Goal: Task Accomplishment & Management: Use online tool/utility

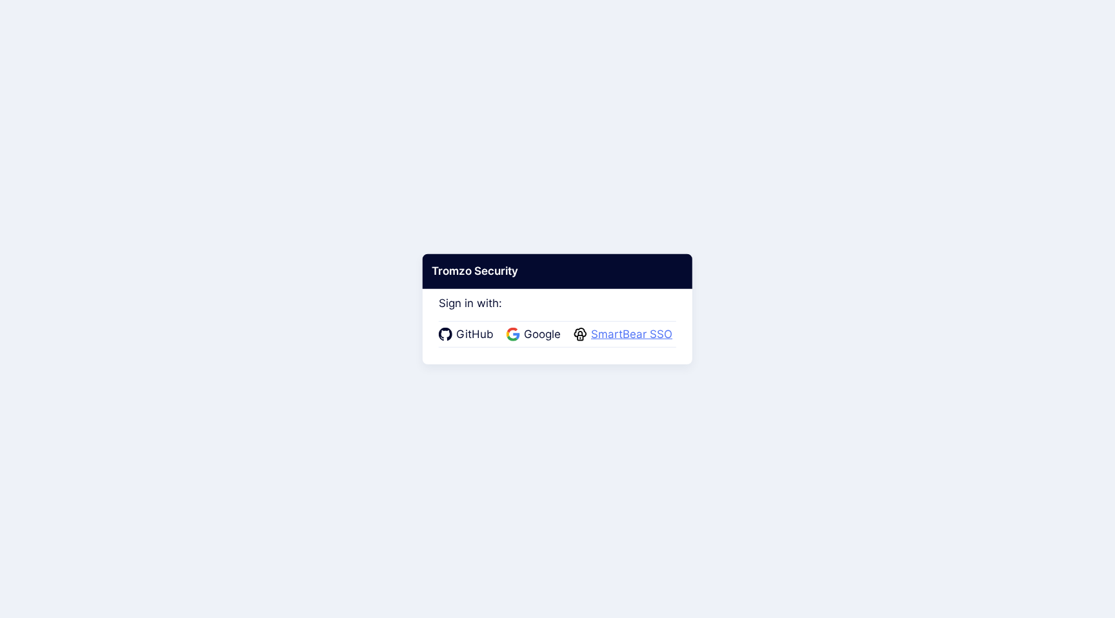
click at [645, 342] on span "SmartBear SSO" at bounding box center [631, 334] width 89 height 17
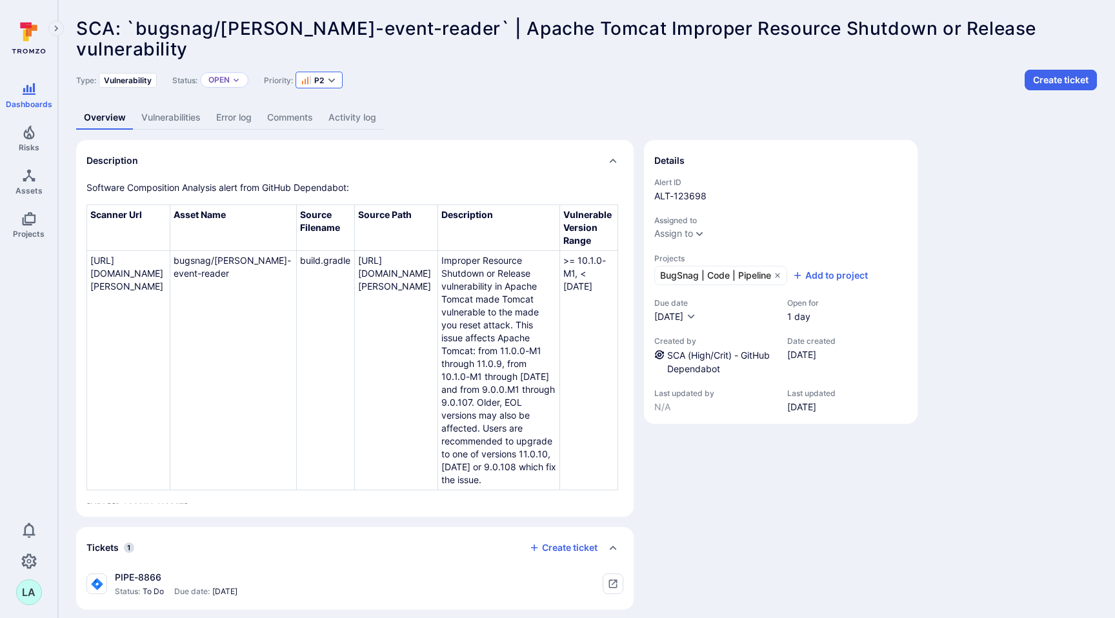
click at [335, 82] on icon "Expand dropdown" at bounding box center [331, 80] width 10 height 10
click at [337, 171] on div "P4" at bounding box center [354, 175] width 92 height 15
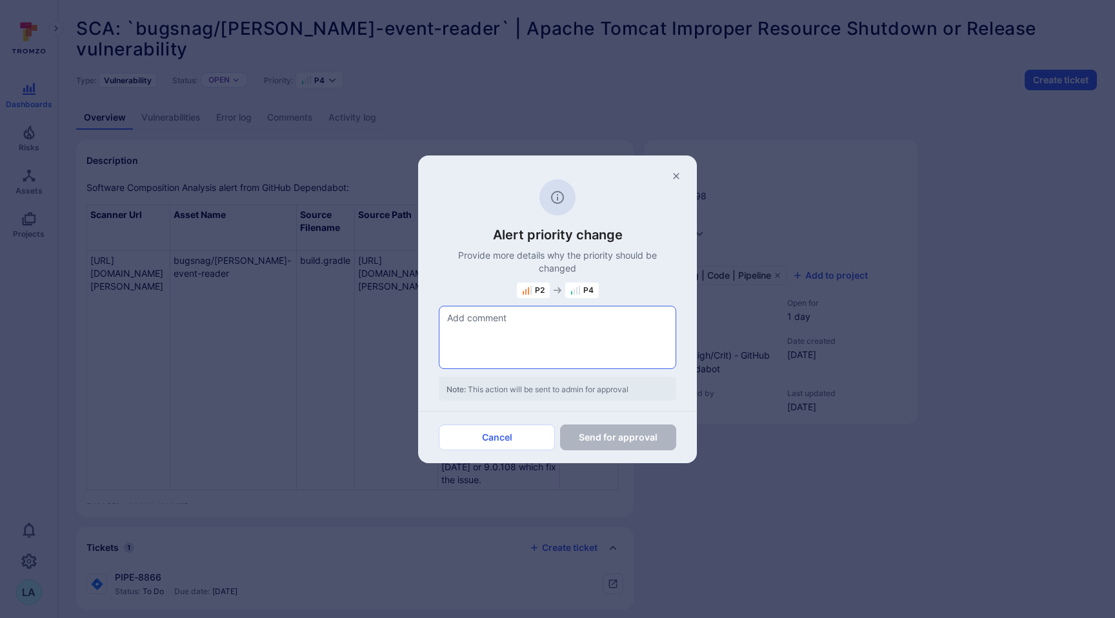
click at [512, 332] on textarea at bounding box center [557, 337] width 236 height 62
type textarea "this is an internal service. no external access, this service is mainly used by…"
click at [610, 439] on button "Send for approval" at bounding box center [618, 438] width 116 height 26
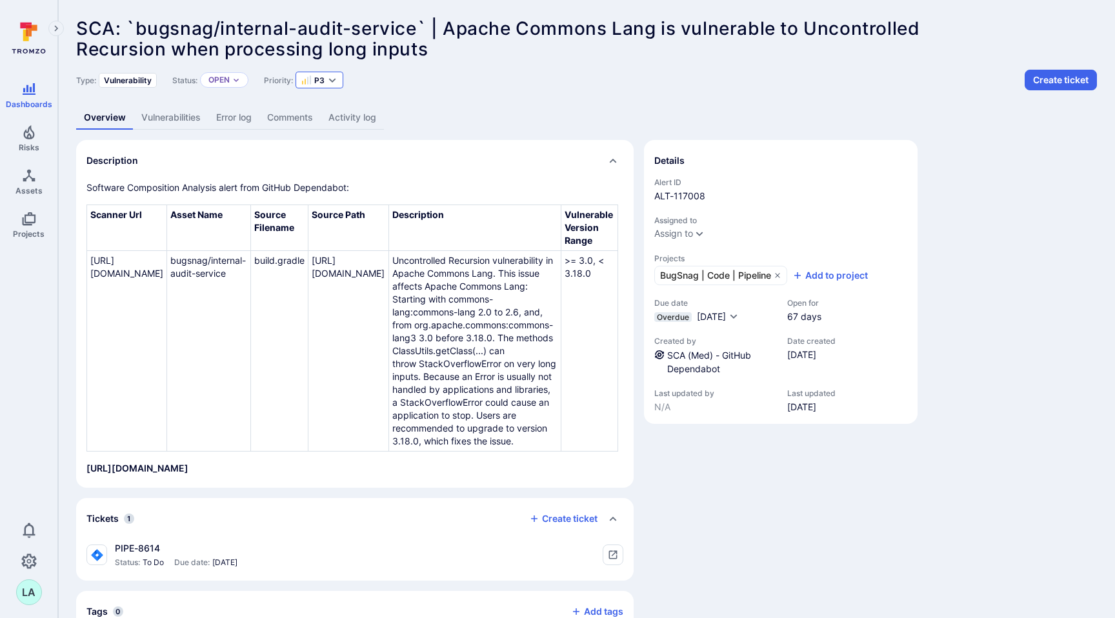
click at [334, 81] on icon "Expand dropdown" at bounding box center [332, 80] width 7 height 5
click at [332, 197] on span "P5" at bounding box center [329, 196] width 12 height 13
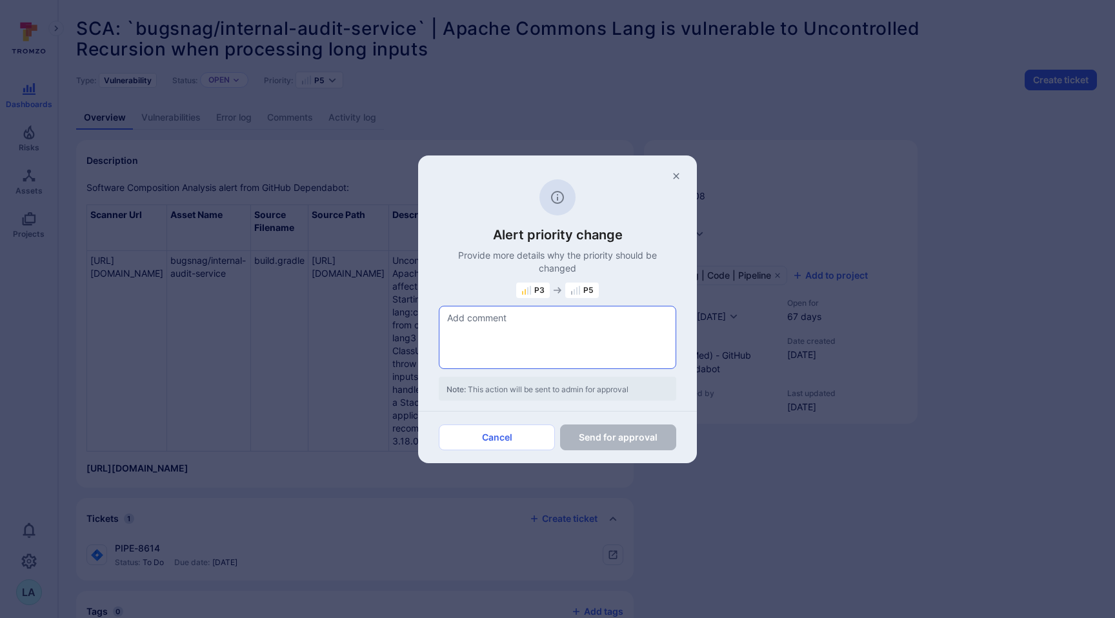
click at [472, 328] on textarea at bounding box center [557, 337] width 236 height 62
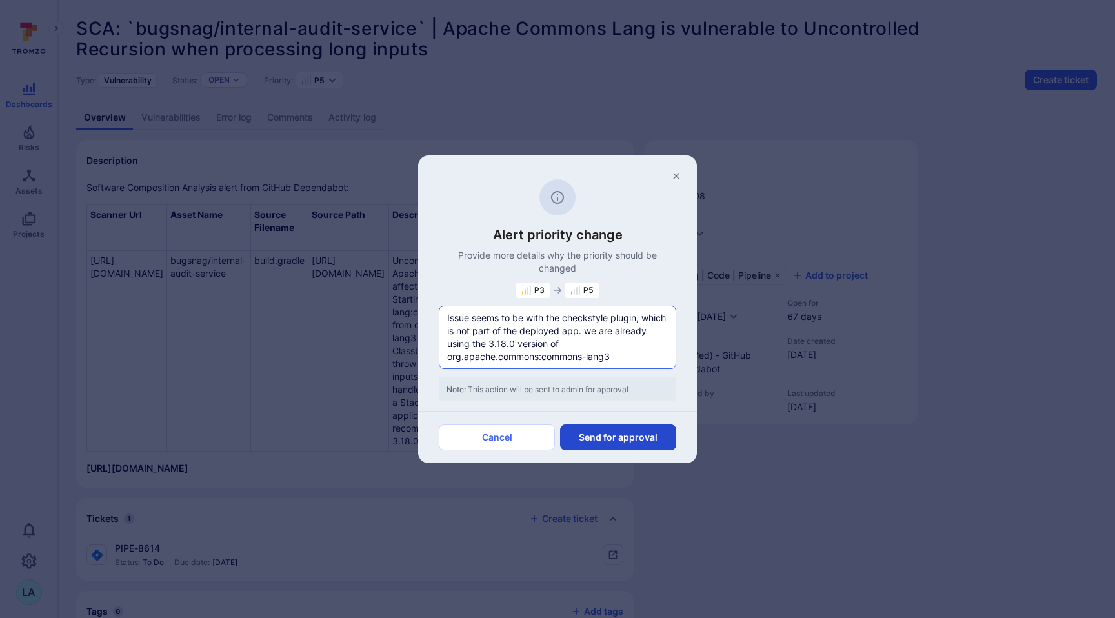
type textarea "Issue seems to be with the checkstyle plugin, which is not part of the deployed…"
click at [616, 439] on button "Send for approval" at bounding box center [618, 438] width 116 height 26
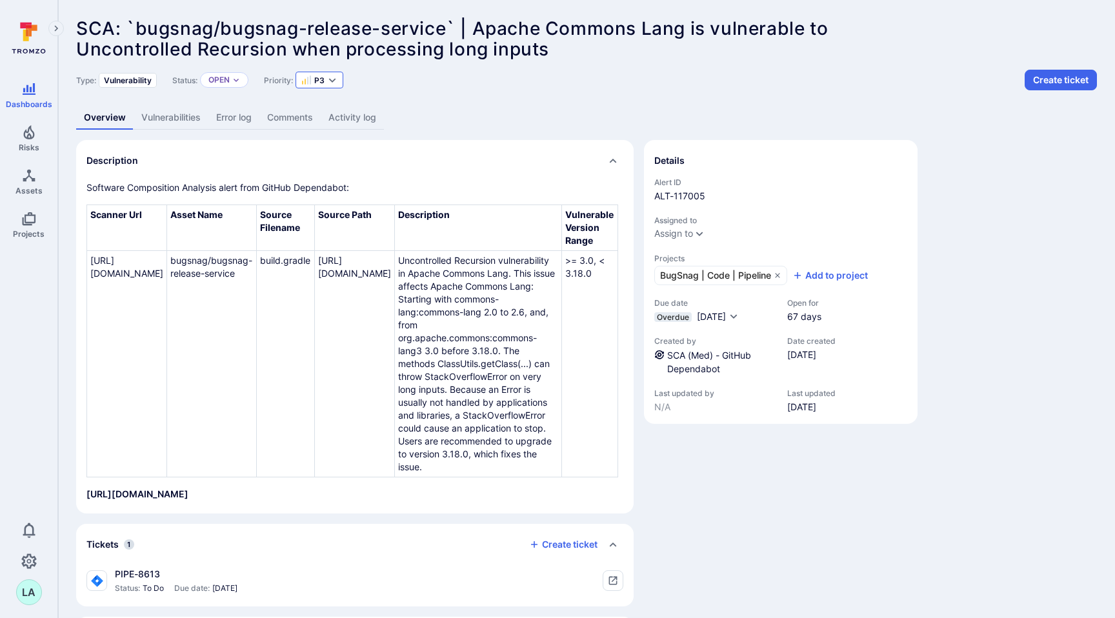
click at [335, 83] on icon "Expand dropdown" at bounding box center [332, 80] width 10 height 10
click at [334, 194] on span "P5" at bounding box center [329, 196] width 12 height 13
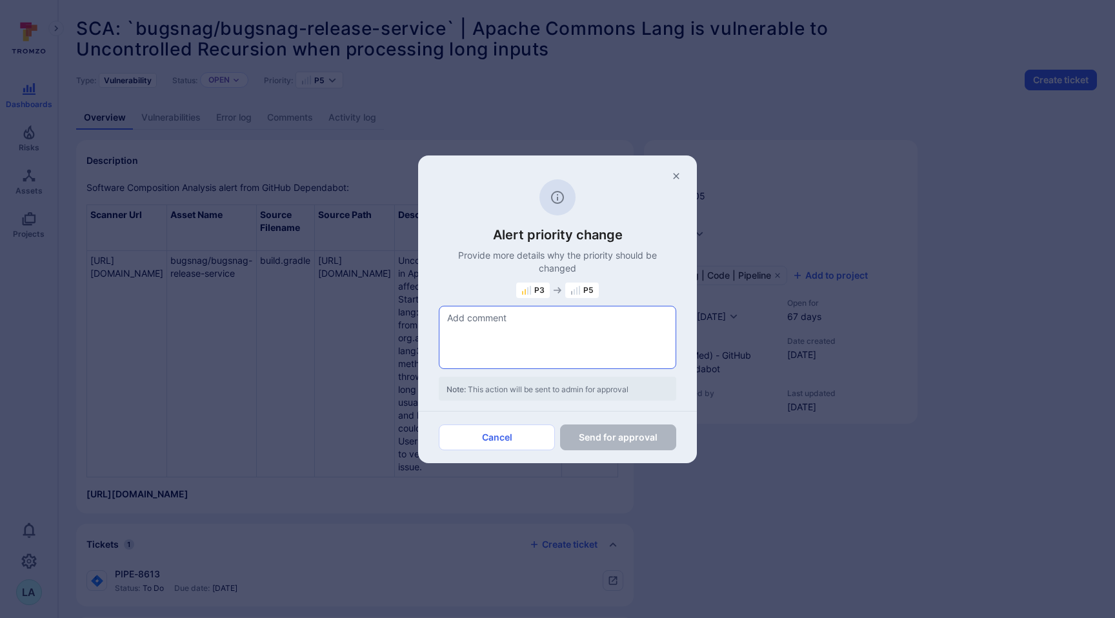
click at [508, 328] on textarea at bounding box center [557, 337] width 236 height 62
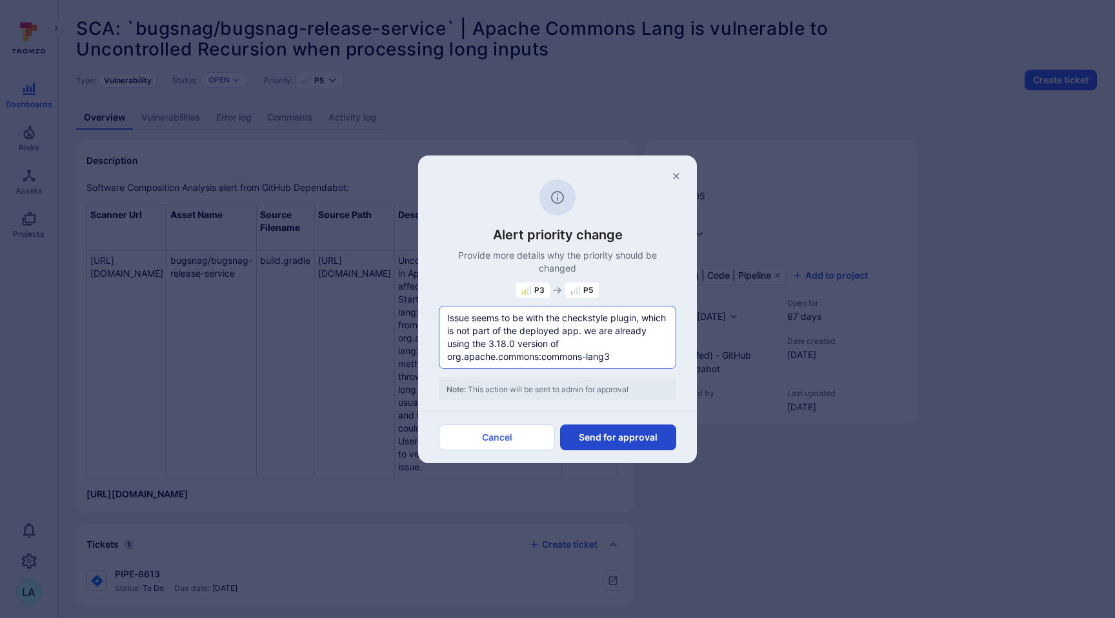
type textarea "Issue seems to be with the checkstyle plugin, which is not part of the deployed…"
click at [602, 437] on button "Send for approval" at bounding box center [618, 438] width 116 height 26
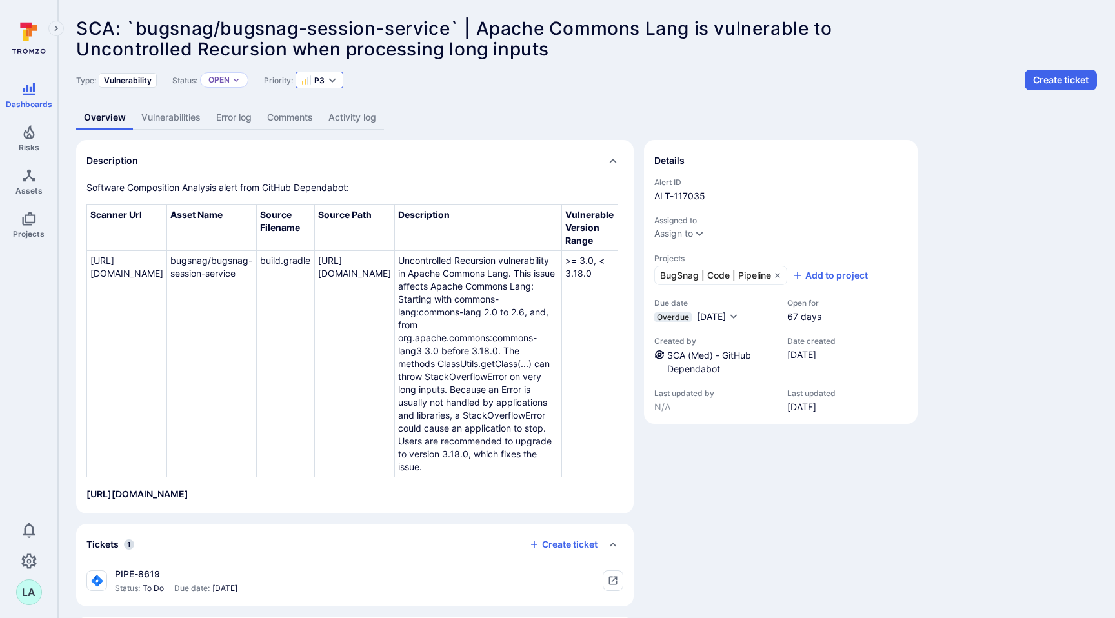
click at [336, 79] on icon "Expand dropdown" at bounding box center [332, 80] width 7 height 5
click at [337, 196] on div "P5" at bounding box center [354, 195] width 92 height 15
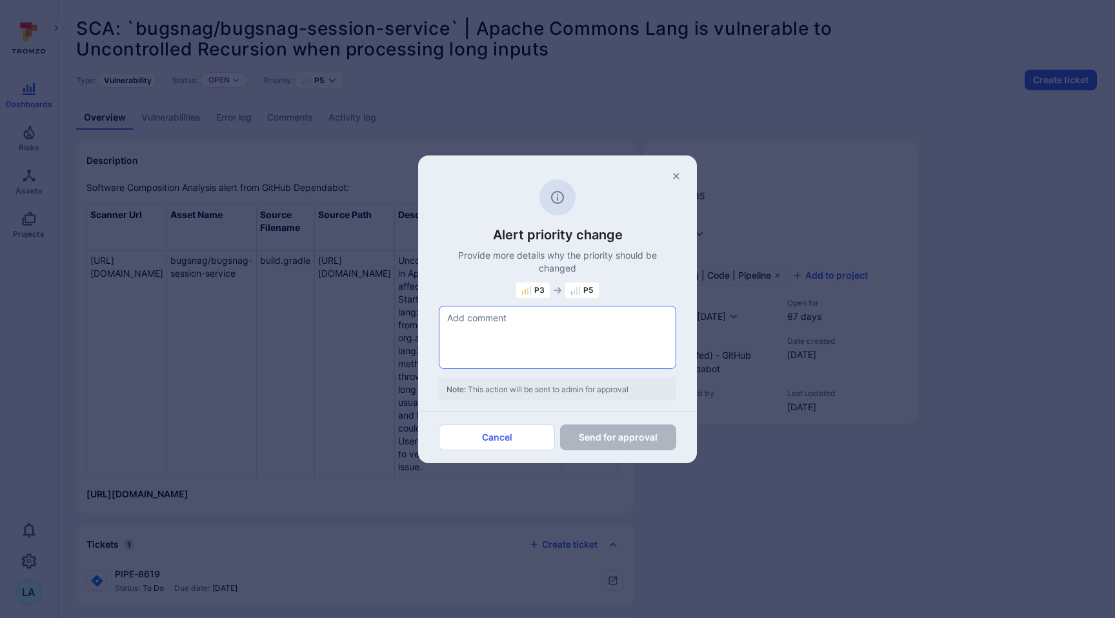
click at [532, 337] on textarea at bounding box center [557, 337] width 236 height 62
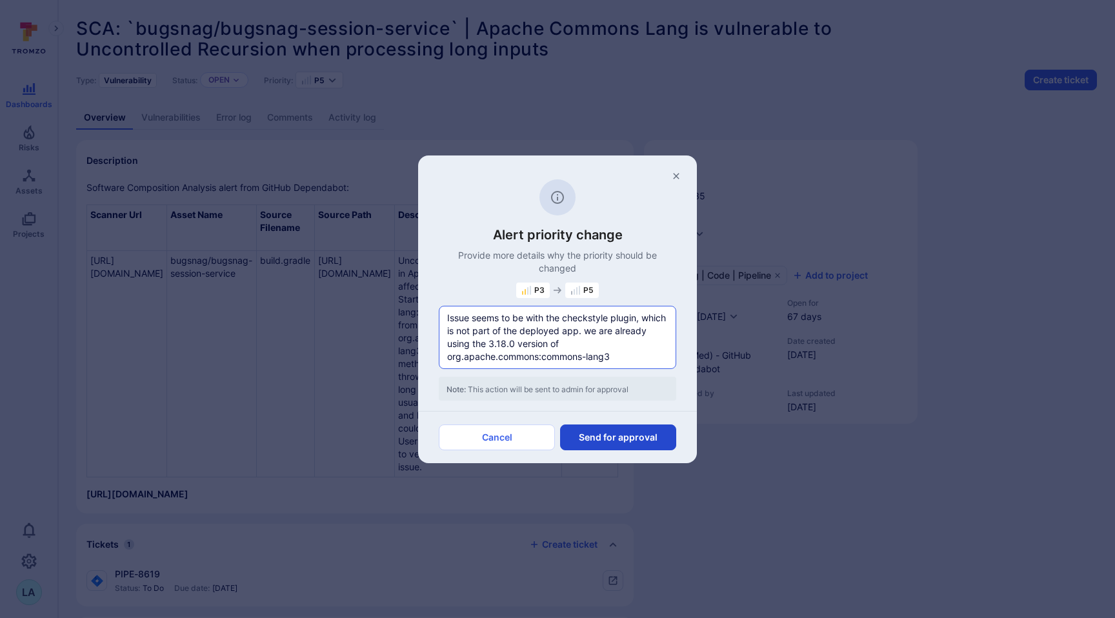
type textarea "Issue seems to be with the checkstyle plugin, which is not part of the deployed…"
click at [607, 440] on button "Send for approval" at bounding box center [618, 438] width 116 height 26
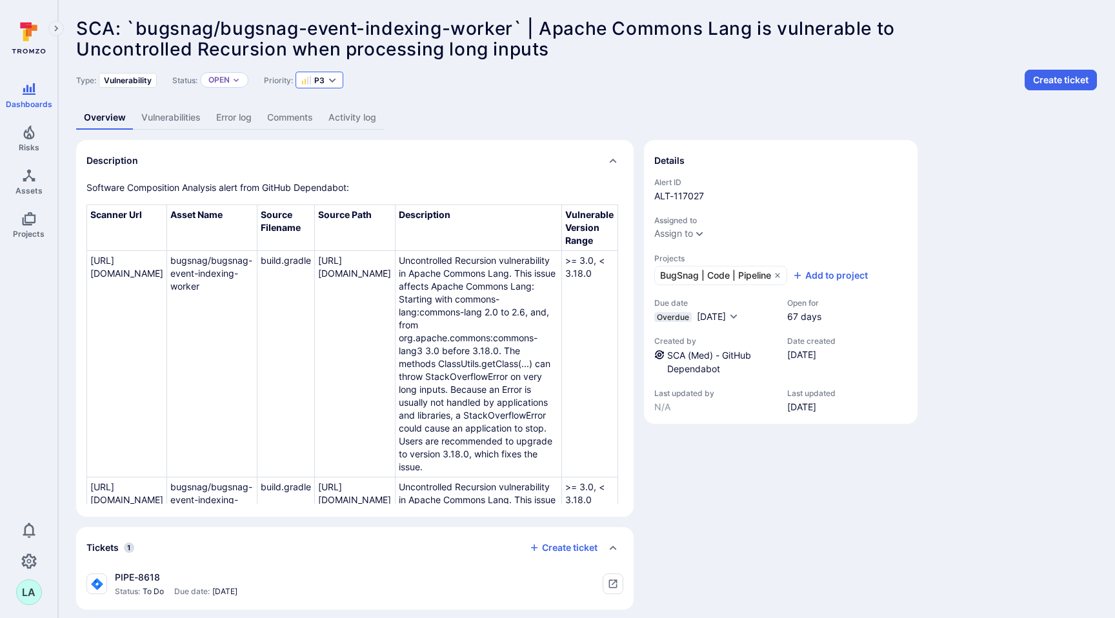
click at [336, 83] on icon "Expand dropdown" at bounding box center [332, 80] width 10 height 10
click at [332, 194] on span "P5" at bounding box center [329, 196] width 12 height 13
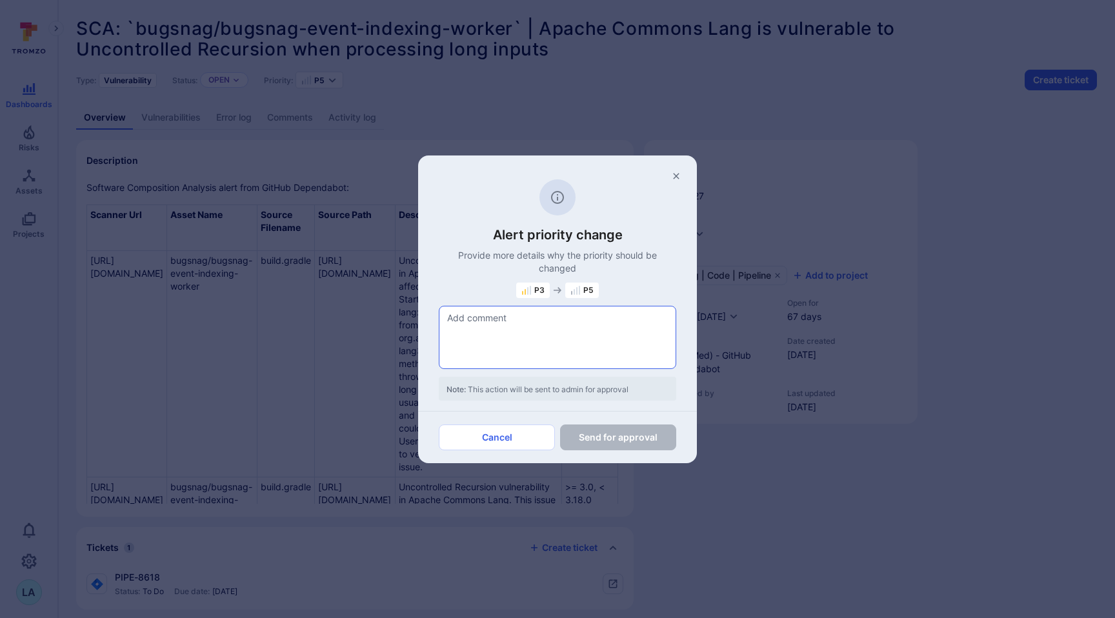
click at [498, 327] on textarea at bounding box center [557, 337] width 236 height 62
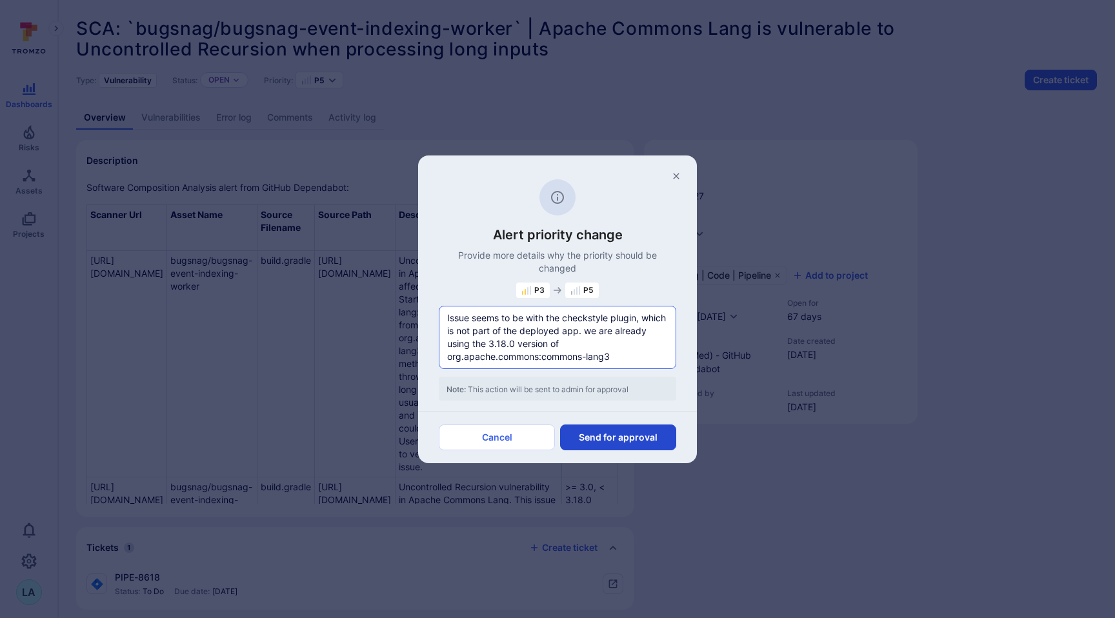
type textarea "Issue seems to be with the checkstyle plugin, which is not part of the deployed…"
click at [591, 436] on button "Send for approval" at bounding box center [618, 438] width 116 height 26
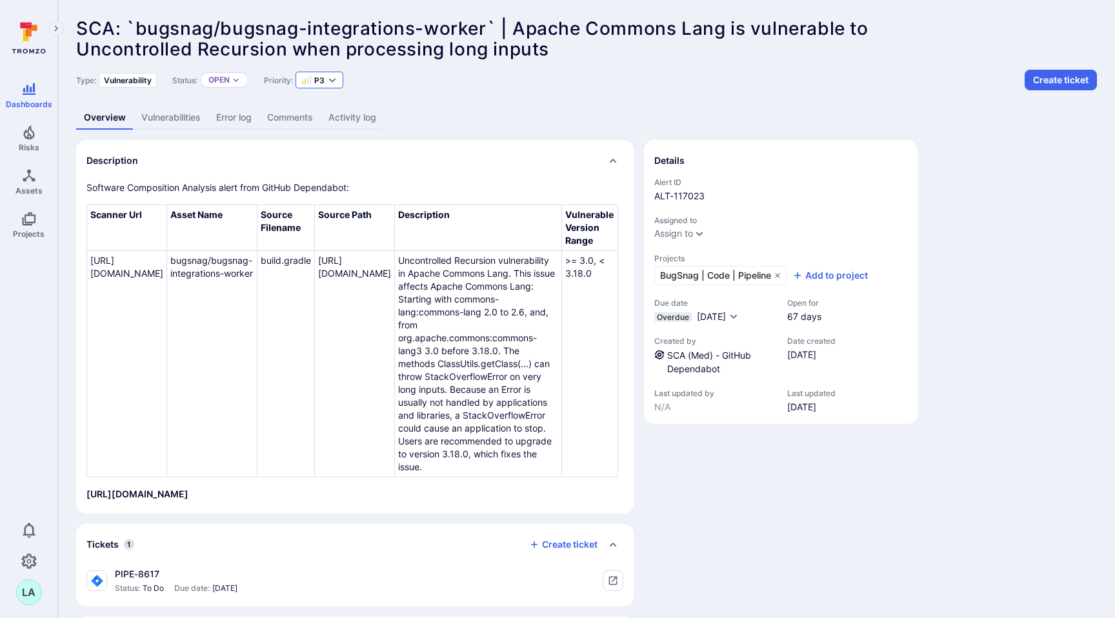
click at [332, 79] on icon "Expand dropdown" at bounding box center [332, 80] width 10 height 10
click at [333, 197] on span "P5" at bounding box center [329, 196] width 12 height 13
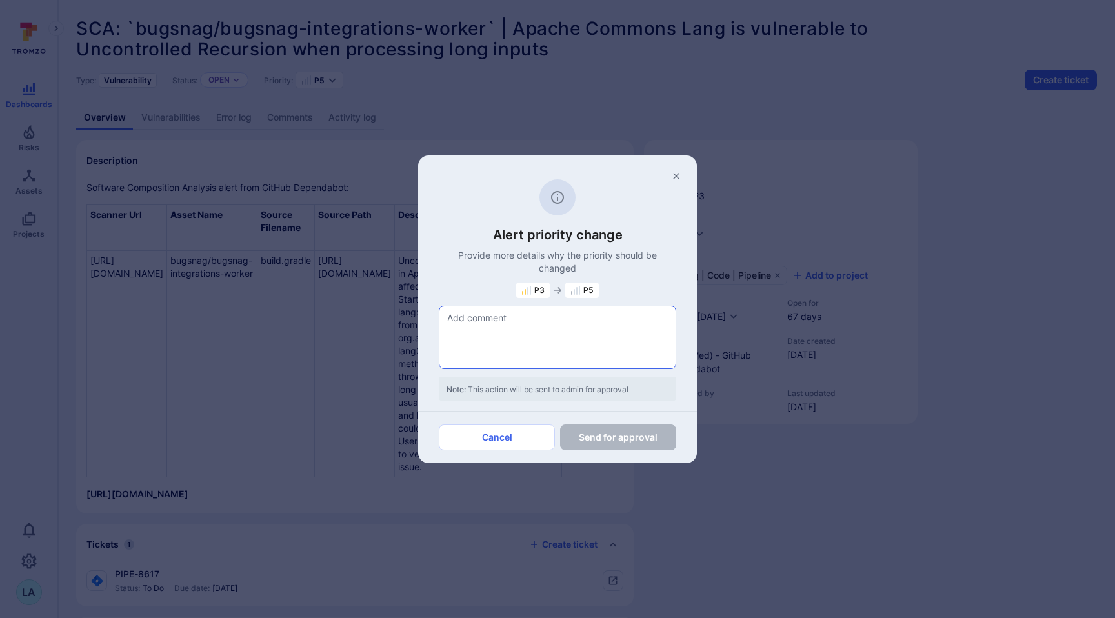
click at [515, 339] on textarea at bounding box center [557, 337] width 236 height 62
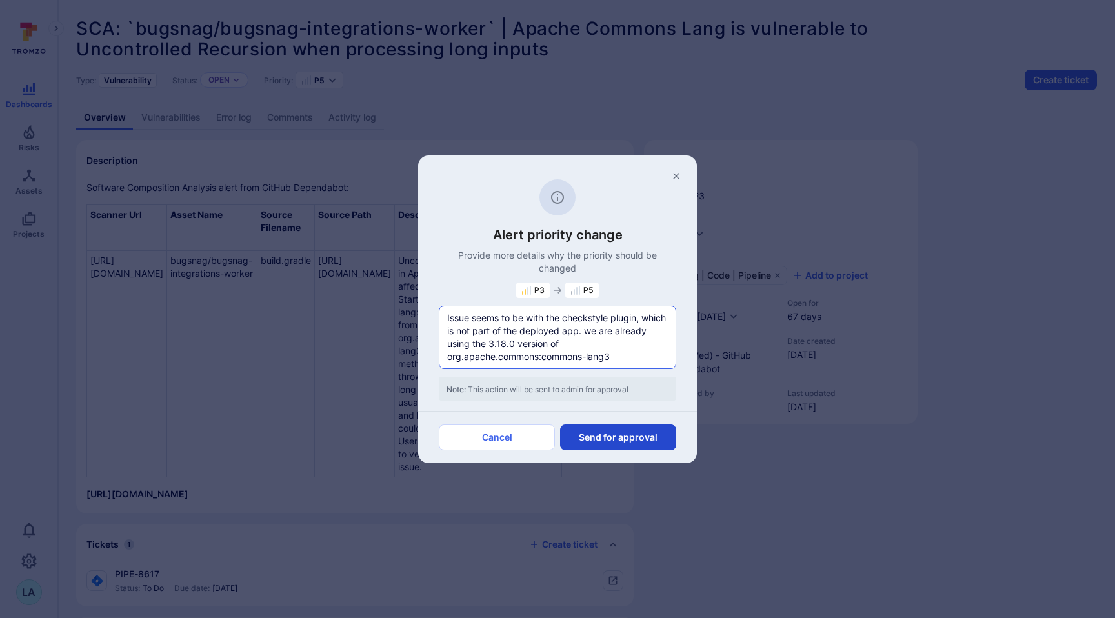
type textarea "Issue seems to be with the checkstyle plugin, which is not part of the deployed…"
click at [592, 438] on button "Send for approval" at bounding box center [618, 438] width 116 height 26
